Goal: Book appointment/travel/reservation

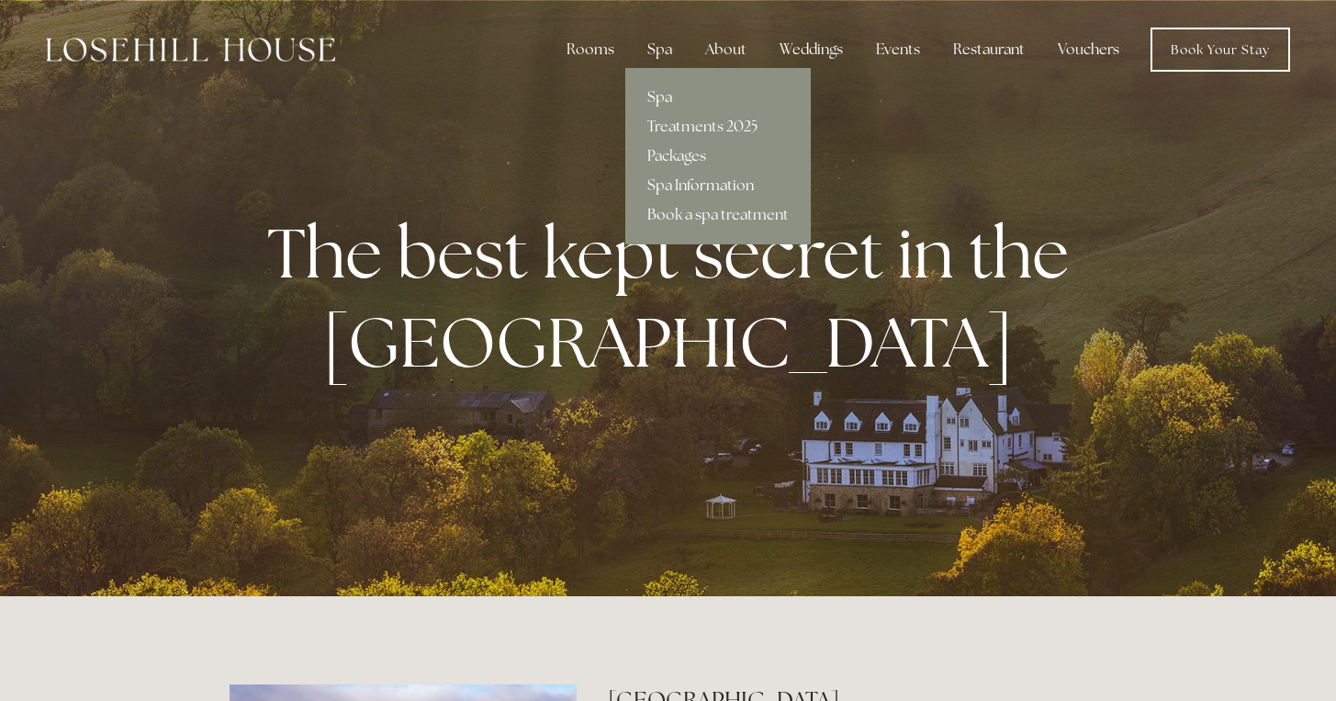
click at [670, 88] on link "Spa" at bounding box center [717, 97] width 185 height 29
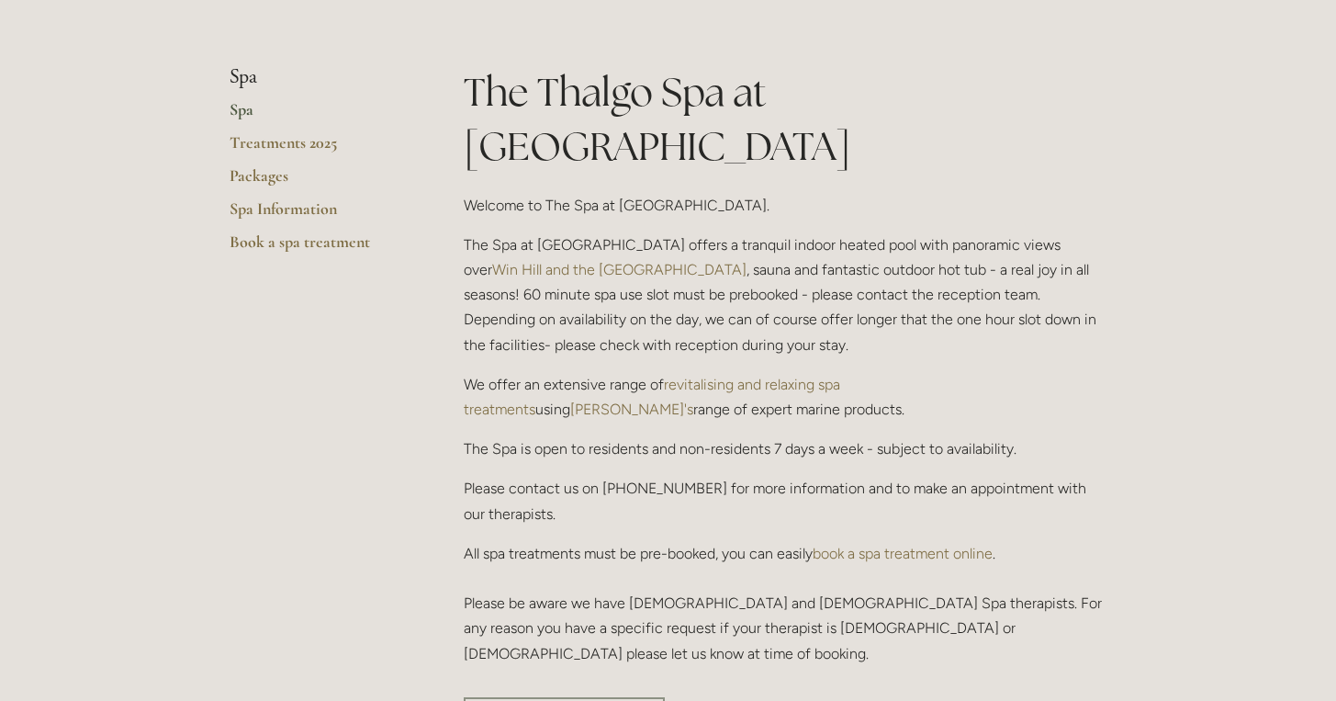
scroll to position [404, 0]
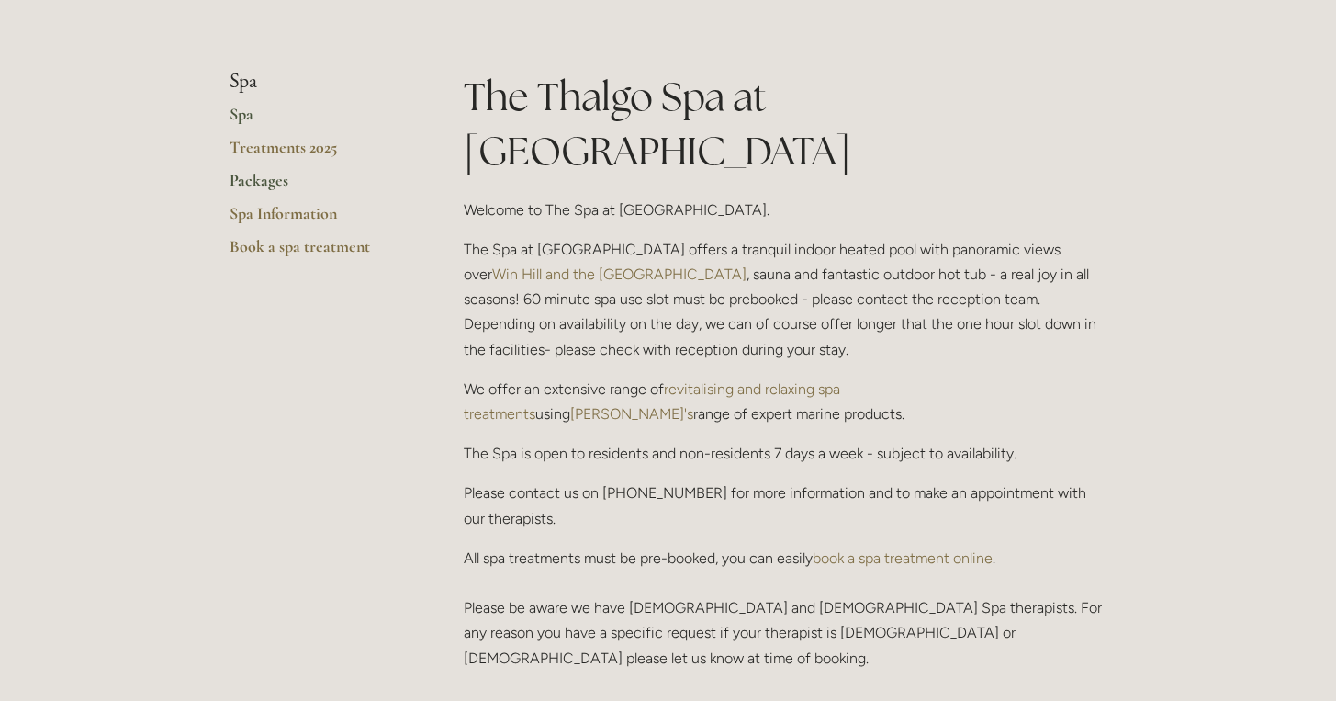
click at [271, 172] on link "Packages" at bounding box center [317, 186] width 175 height 33
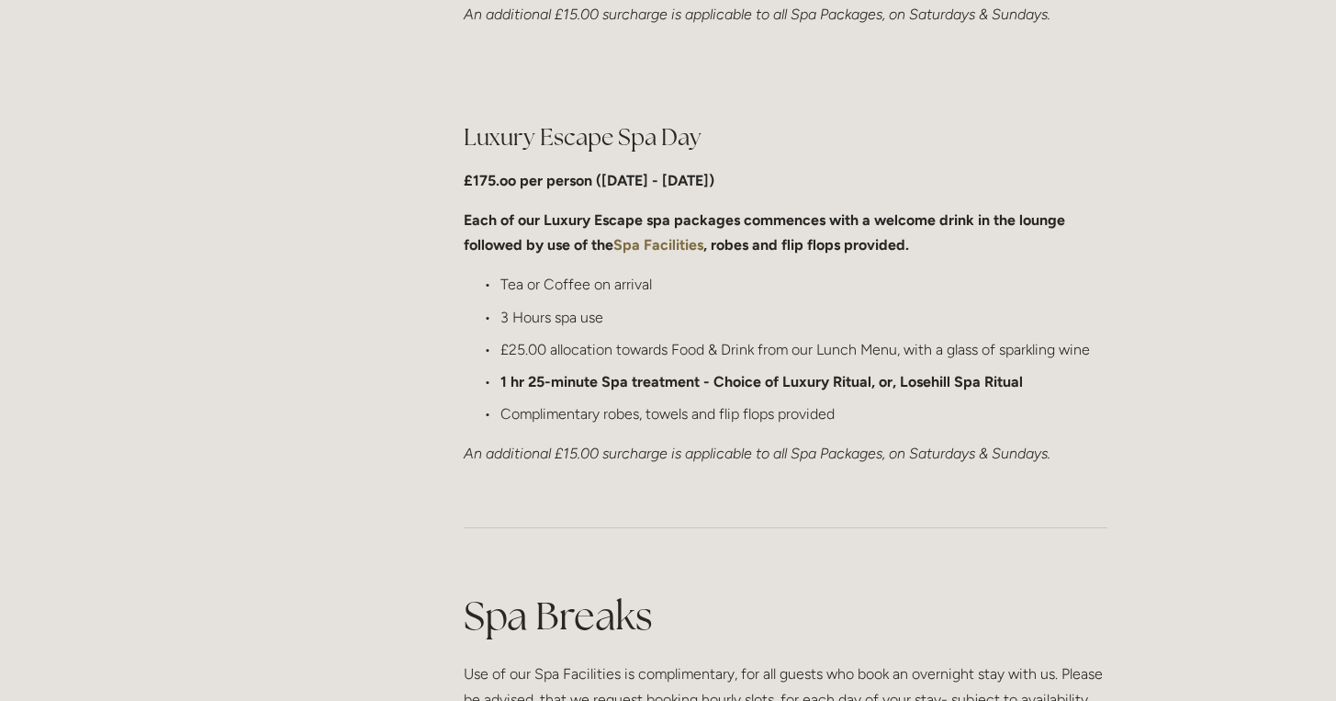
scroll to position [1819, 0]
